Goal: Transaction & Acquisition: Purchase product/service

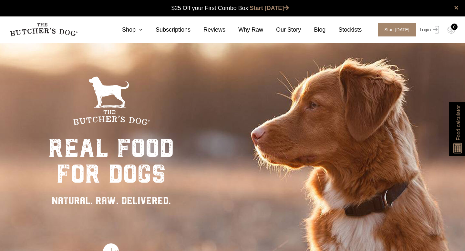
click at [425, 31] on link "Login" at bounding box center [428, 29] width 21 height 13
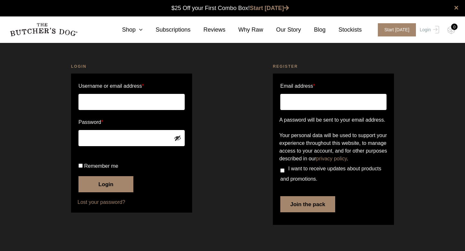
scroll to position [0, 0]
click at [160, 108] on input "Username or email address *" at bounding box center [131, 102] width 106 height 16
type input "emmatoh80@gmail.com"
click at [110, 193] on button "Login" at bounding box center [105, 184] width 55 height 16
click at [81, 168] on input "Remember me" at bounding box center [80, 166] width 4 height 4
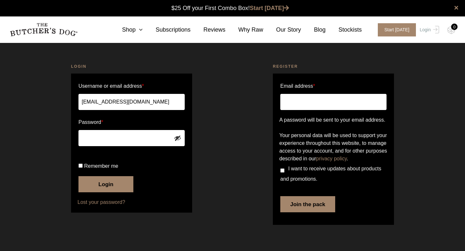
checkbox input "true"
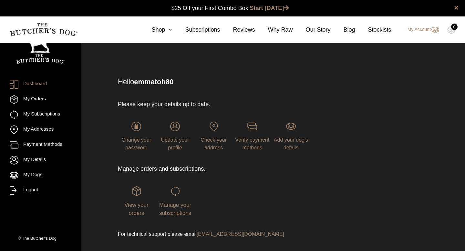
scroll to position [0, 0]
click at [44, 98] on link "My Orders" at bounding box center [40, 99] width 61 height 9
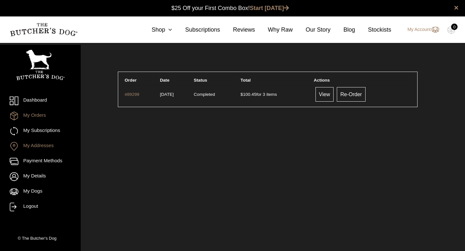
click at [35, 146] on link "My Addresses" at bounding box center [40, 146] width 61 height 9
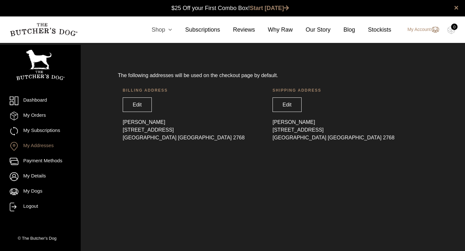
click at [165, 30] on icon at bounding box center [168, 30] width 7 height 6
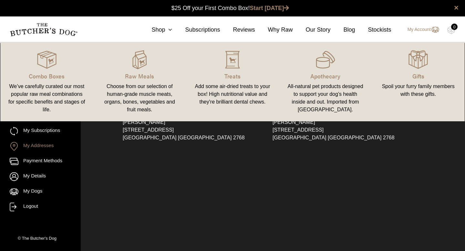
click at [136, 99] on div "Choose from our selection of human-grade muscle meats, organs, bones, vegetable…" at bounding box center [140, 98] width 78 height 31
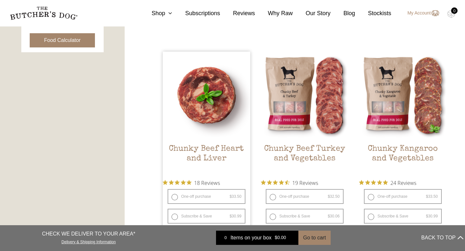
scroll to position [367, 0]
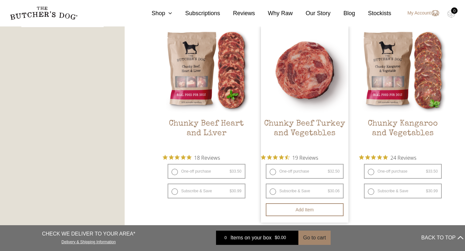
click at [298, 116] on link "Chunky Beef Turkey and Vegetables $ 32.50 — or subscribe and save 7.5%" at bounding box center [305, 87] width 88 height 123
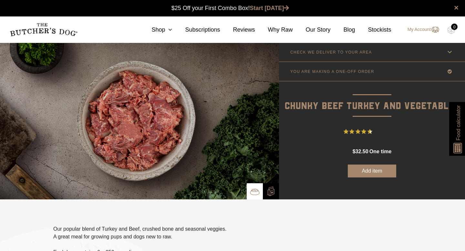
click at [375, 173] on button "Add item" at bounding box center [372, 171] width 48 height 13
click at [163, 27] on link "Shop" at bounding box center [156, 30] width 34 height 9
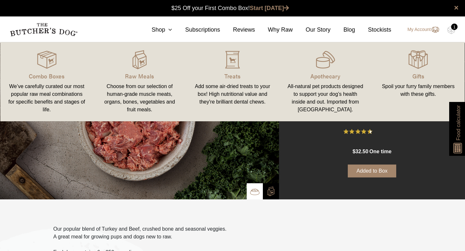
click at [141, 93] on div "Choose from our selection of human-grade muscle meats, organs, bones, vegetable…" at bounding box center [140, 98] width 78 height 31
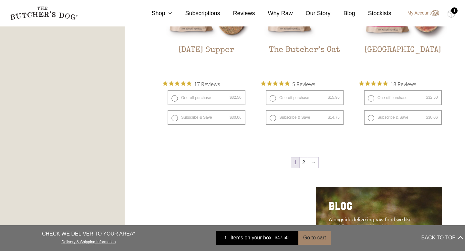
scroll to position [852, 0]
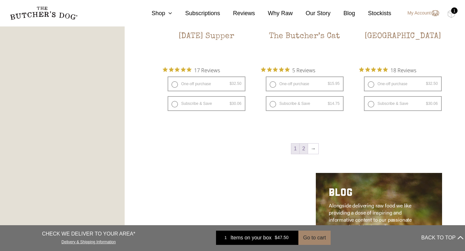
click at [306, 149] on link "2" at bounding box center [304, 149] width 8 height 10
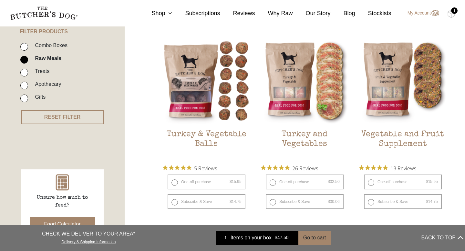
scroll to position [146, 0]
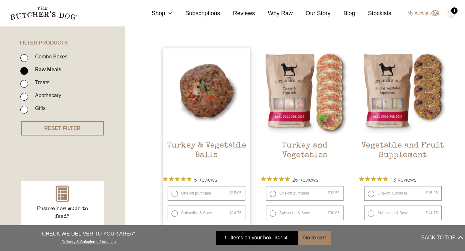
click at [209, 110] on img at bounding box center [207, 92] width 88 height 88
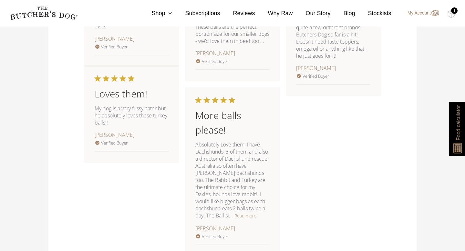
scroll to position [743, 0]
click at [235, 211] on button "Read more" at bounding box center [246, 215] width 22 height 8
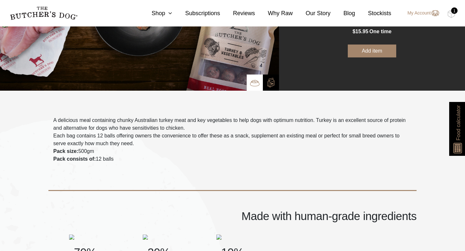
scroll to position [0, 0]
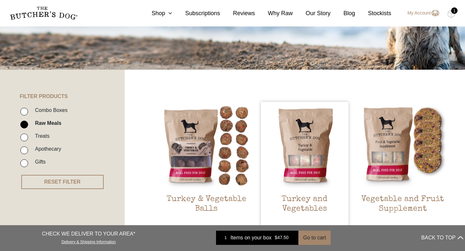
scroll to position [185, 0]
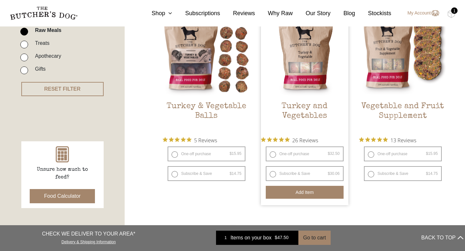
click at [316, 191] on button "Add item" at bounding box center [305, 192] width 78 height 13
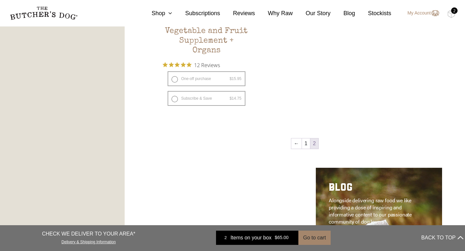
scroll to position [476, 0]
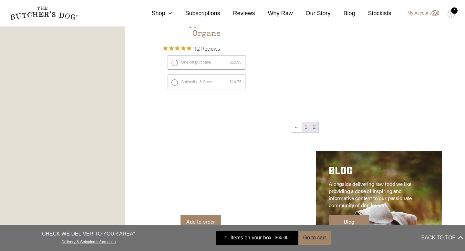
click at [305, 131] on link "1" at bounding box center [306, 127] width 8 height 10
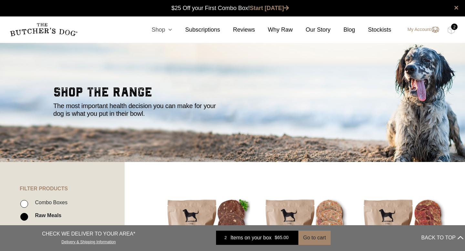
click at [157, 30] on link "Shop" at bounding box center [156, 30] width 34 height 9
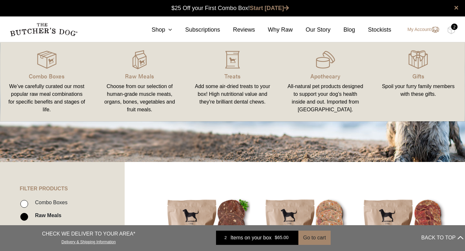
click at [237, 95] on div "Add some air-dried treats to your box! High nutritional value and they're brill…" at bounding box center [233, 94] width 78 height 23
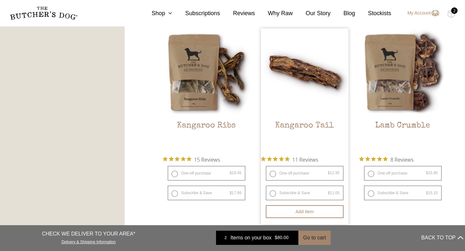
scroll to position [567, 0]
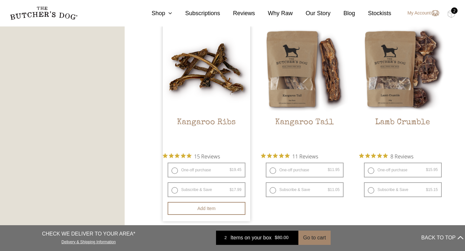
click at [205, 97] on img at bounding box center [207, 69] width 88 height 88
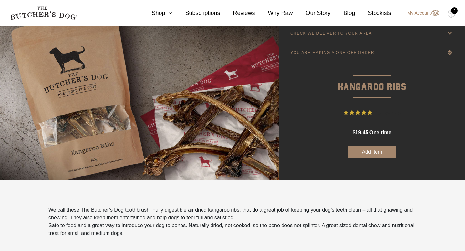
scroll to position [17, 0]
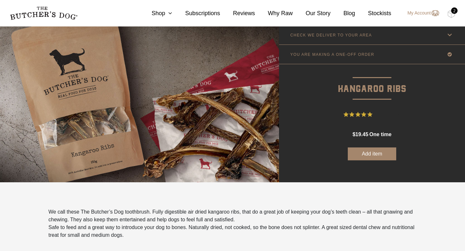
click at [379, 157] on button "Add item" at bounding box center [372, 154] width 48 height 13
click at [452, 14] on img at bounding box center [451, 14] width 8 height 8
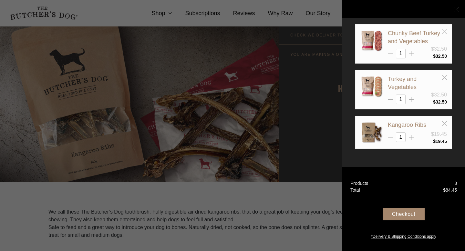
click at [162, 11] on div at bounding box center [232, 125] width 465 height 251
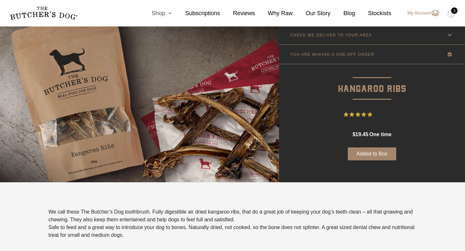
click at [162, 13] on link "Shop" at bounding box center [156, 13] width 34 height 9
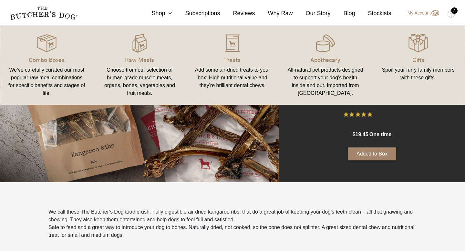
click at [144, 86] on div "Choose from our selection of human-grade muscle meats, organs, bones, vegetable…" at bounding box center [140, 81] width 78 height 31
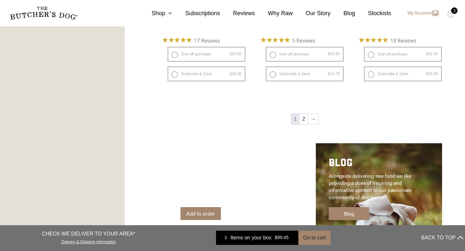
scroll to position [886, 0]
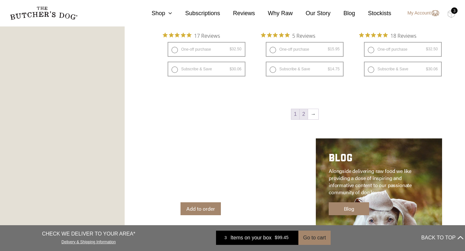
click at [304, 116] on link "2" at bounding box center [304, 114] width 8 height 10
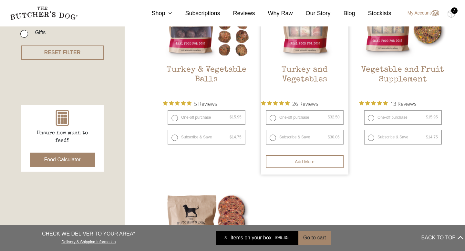
scroll to position [202, 0]
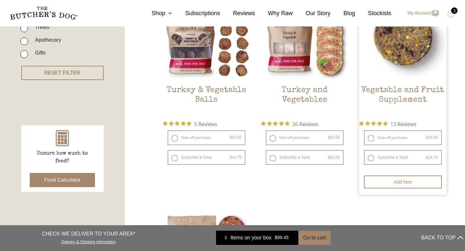
click at [420, 55] on img at bounding box center [403, 37] width 88 height 88
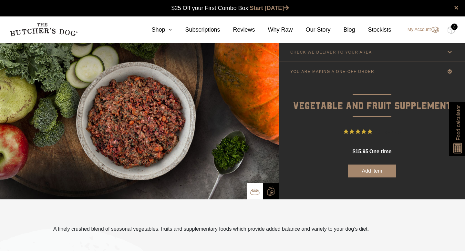
click at [452, 29] on div "3" at bounding box center [454, 27] width 6 height 6
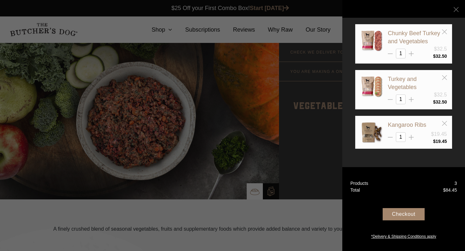
scroll to position [1, 0]
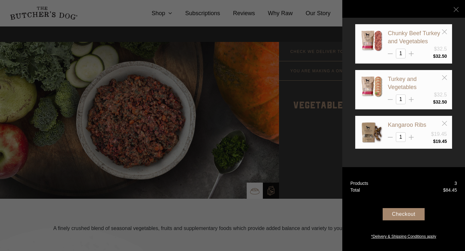
click at [391, 56] on icon at bounding box center [390, 53] width 5 height 5
click at [443, 32] on icon at bounding box center [444, 31] width 5 height 5
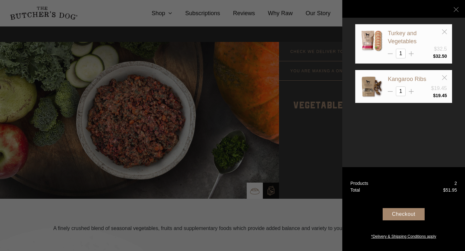
click at [162, 14] on div at bounding box center [232, 125] width 465 height 251
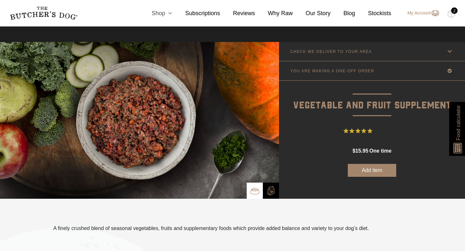
click at [162, 14] on link "Shop" at bounding box center [156, 13] width 34 height 9
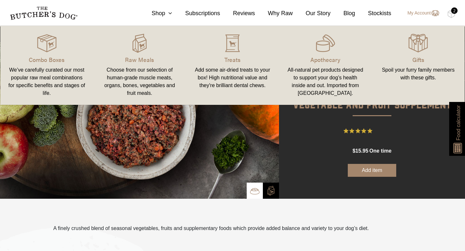
click at [142, 83] on div "Choose from our selection of human-grade muscle meats, organs, bones, vegetable…" at bounding box center [140, 81] width 78 height 31
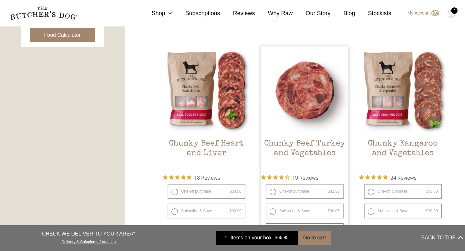
scroll to position [349, 0]
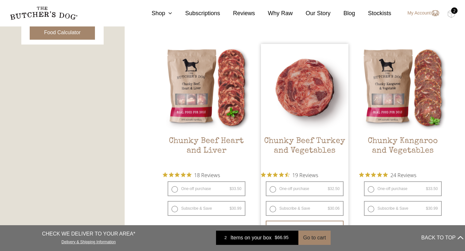
click at [308, 151] on h2 "Chunky Beef Turkey and Vegetables" at bounding box center [305, 152] width 88 height 30
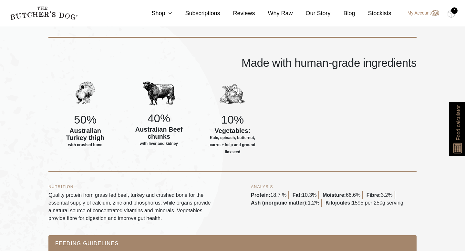
scroll to position [238, 0]
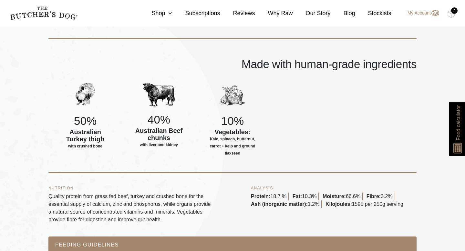
click at [0, 0] on img at bounding box center [0, 0] width 0 height 0
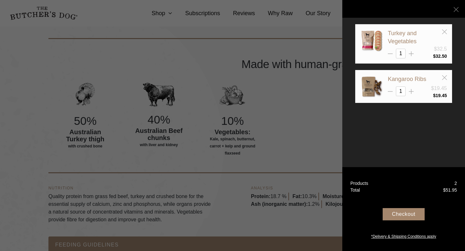
click at [166, 13] on div at bounding box center [232, 125] width 465 height 251
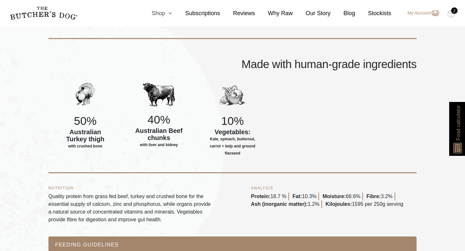
click at [162, 13] on link "Shop" at bounding box center [156, 13] width 34 height 9
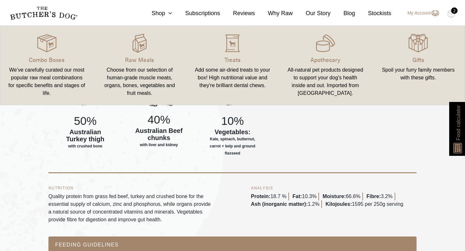
click at [143, 72] on div "Choose from our selection of human-grade muscle meats, organs, bones, vegetable…" at bounding box center [140, 81] width 78 height 31
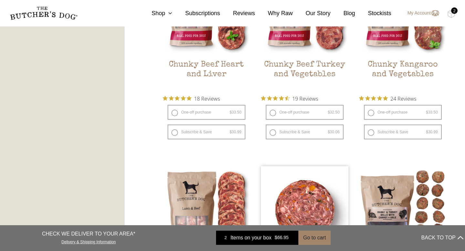
scroll to position [426, 0]
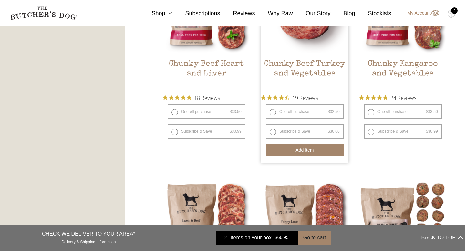
click at [303, 151] on button "Add item" at bounding box center [305, 150] width 78 height 13
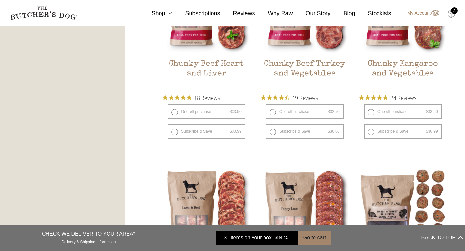
click at [452, 15] on img at bounding box center [451, 14] width 8 height 8
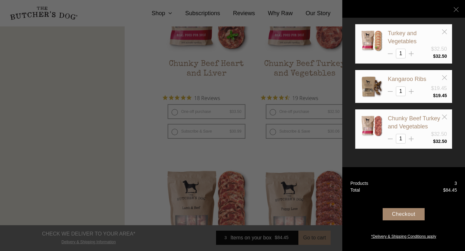
click at [417, 215] on div "Checkout" at bounding box center [404, 214] width 42 height 12
